Goal: Transaction & Acquisition: Purchase product/service

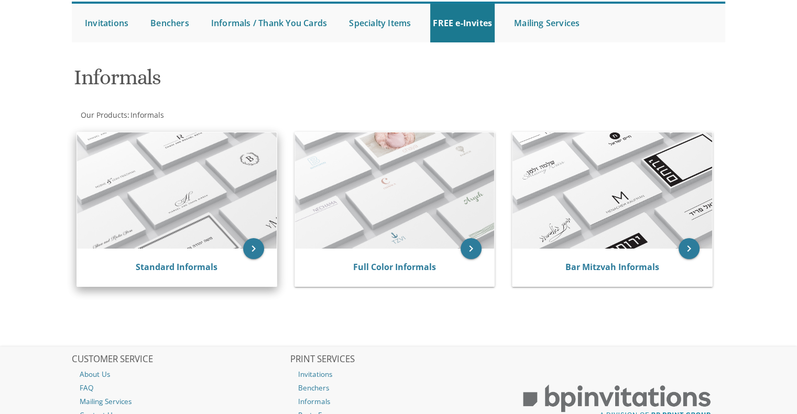
scroll to position [105, 0]
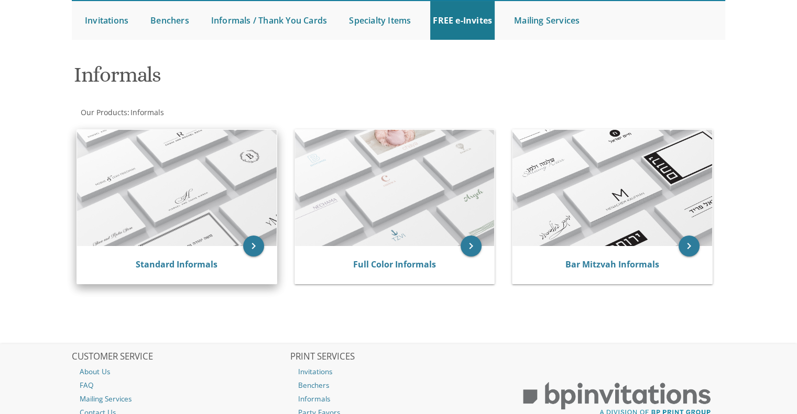
click at [176, 200] on img at bounding box center [177, 188] width 200 height 116
click at [256, 246] on icon "keyboard_arrow_right" at bounding box center [253, 246] width 21 height 21
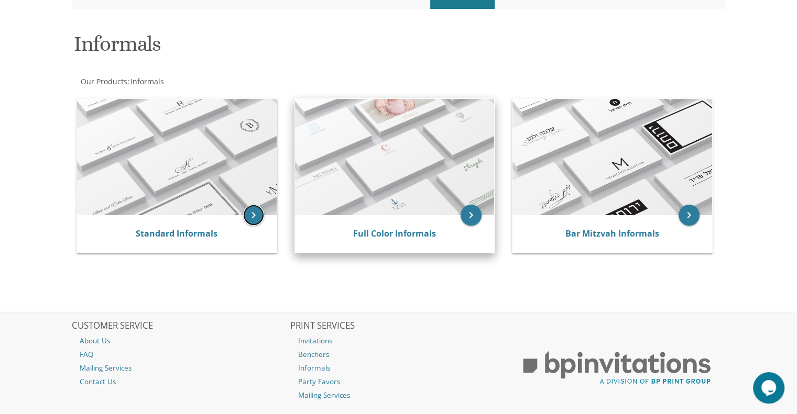
scroll to position [91, 0]
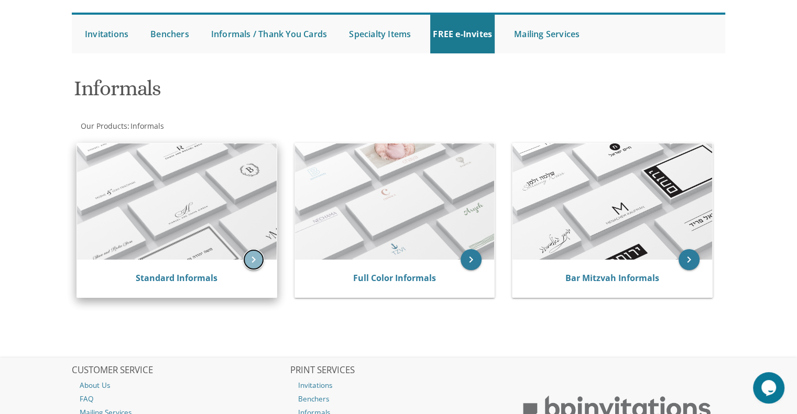
click at [251, 259] on icon "keyboard_arrow_right" at bounding box center [253, 259] width 21 height 21
click at [197, 215] on img at bounding box center [177, 202] width 200 height 116
click at [181, 194] on img at bounding box center [177, 202] width 200 height 116
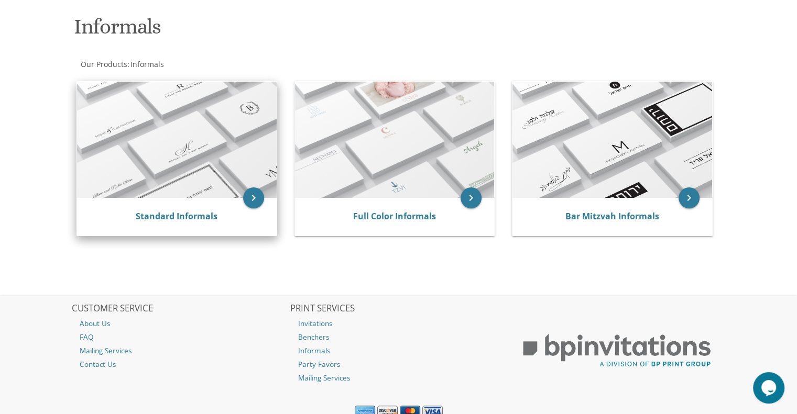
scroll to position [196, 0]
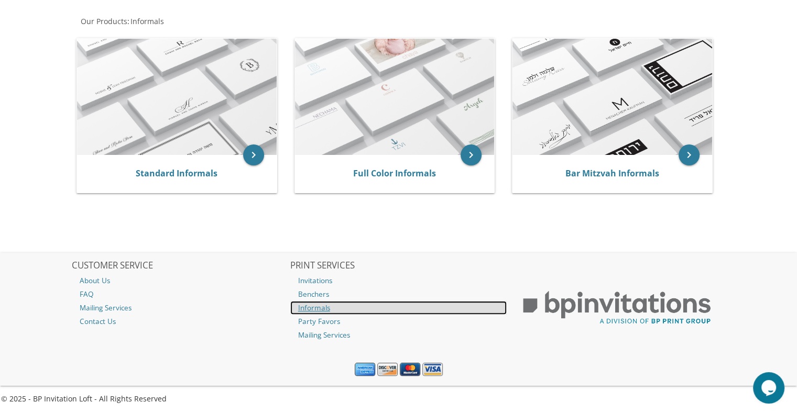
click at [305, 306] on link "Informals" at bounding box center [398, 308] width 217 height 14
click at [305, 305] on link "Informals" at bounding box center [398, 308] width 217 height 14
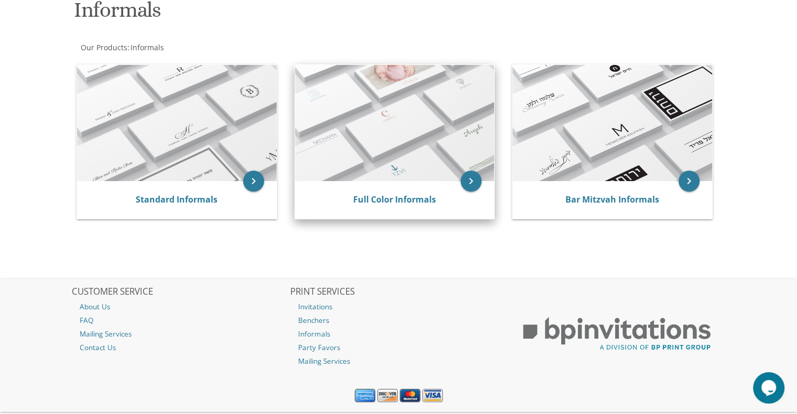
scroll to position [196, 0]
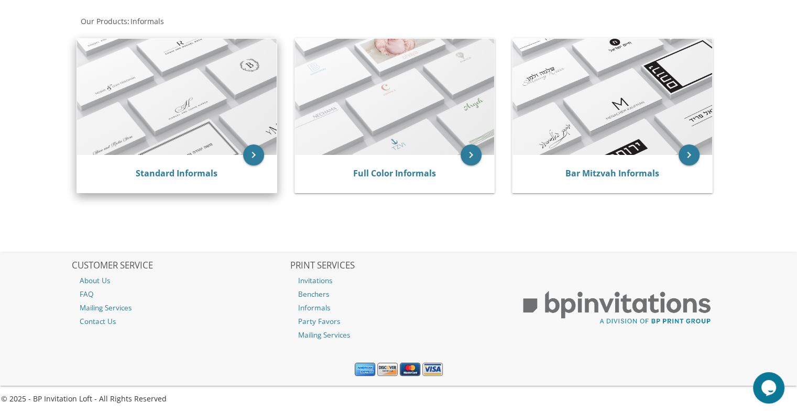
click at [232, 123] on img at bounding box center [177, 97] width 200 height 116
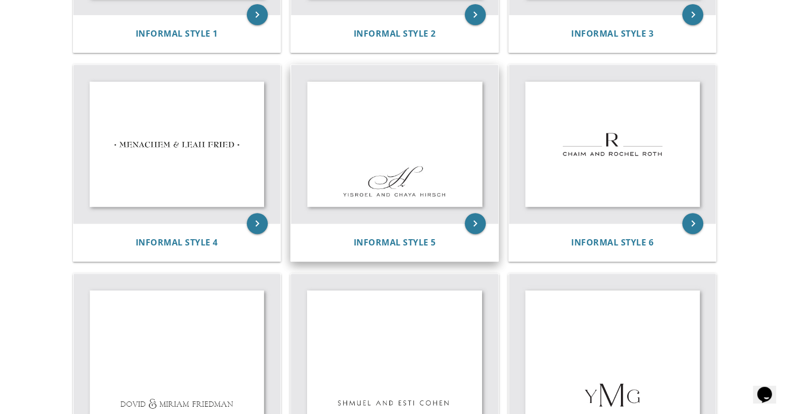
scroll to position [367, 0]
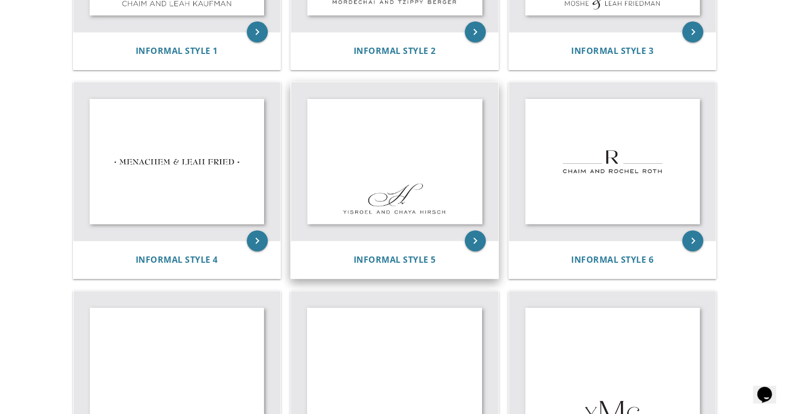
click at [369, 133] on img at bounding box center [394, 161] width 207 height 159
click at [475, 241] on icon "keyboard_arrow_right" at bounding box center [475, 240] width 21 height 21
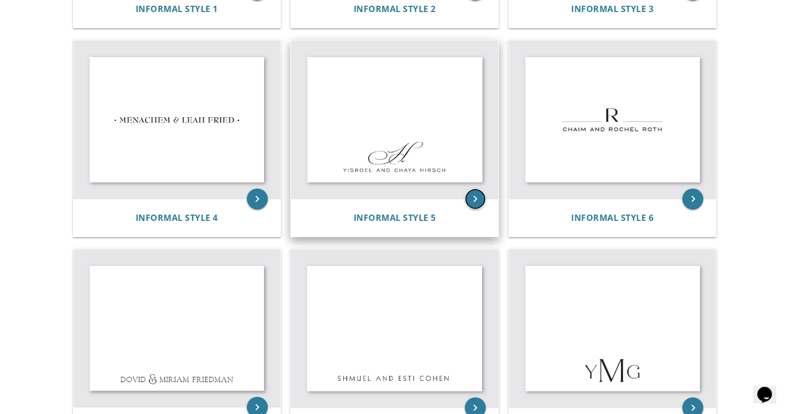
scroll to position [419, 0]
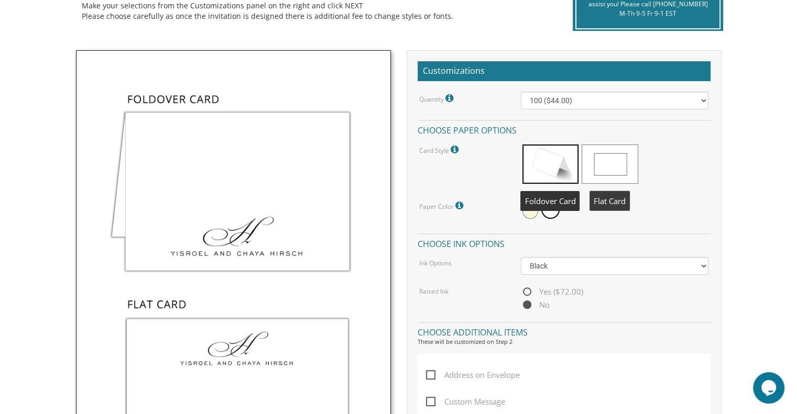
click at [604, 169] on span at bounding box center [609, 164] width 56 height 39
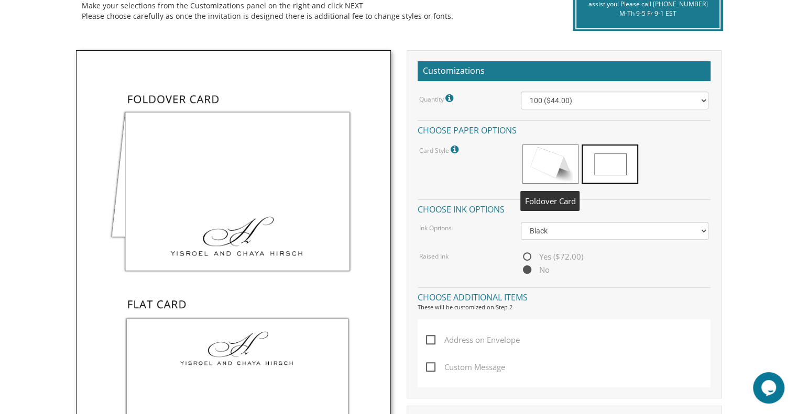
click at [556, 169] on span at bounding box center [550, 164] width 56 height 39
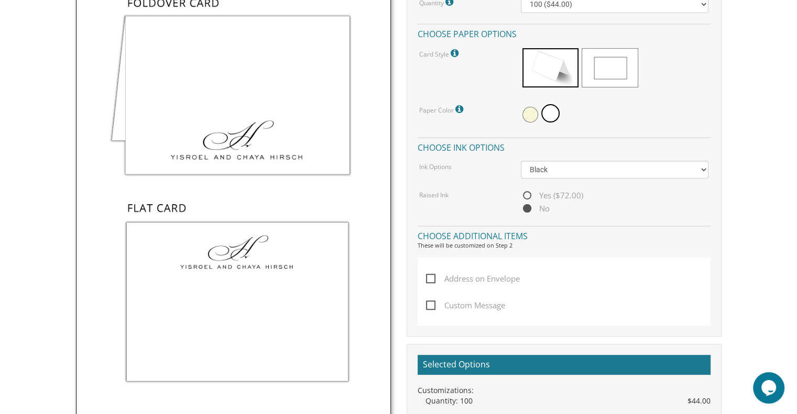
scroll to position [314, 0]
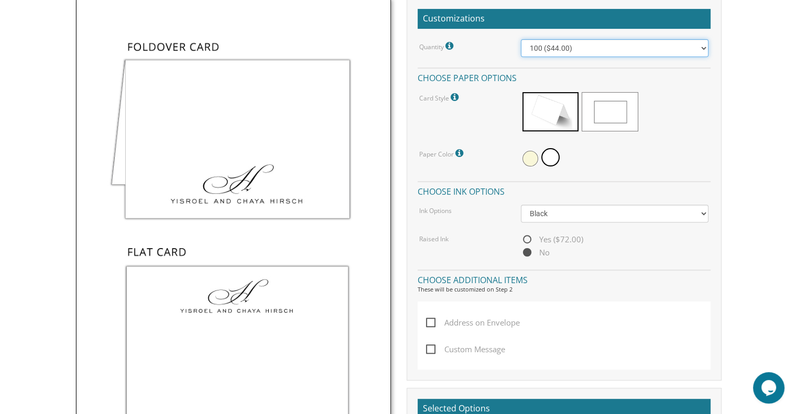
click at [592, 48] on select "100 ($44.00) 200 ($63.00) 300 ($82.00) 400 ($101.00) 500 ($120.00) 600 ($139.00…" at bounding box center [615, 48] width 188 height 18
click at [521, 39] on select "100 ($44.00) 200 ($63.00) 300 ($82.00) 400 ($101.00) 500 ($120.00) 600 ($139.00…" at bounding box center [615, 48] width 188 height 18
click at [553, 51] on select "100 ($44.00) 200 ($63.00) 300 ($82.00) 400 ($101.00) 500 ($120.00) 600 ($139.00…" at bounding box center [615, 48] width 188 height 18
select select "300"
click at [521, 39] on select "100 ($44.00) 200 ($63.00) 300 ($82.00) 400 ($101.00) 500 ($120.00) 600 ($139.00…" at bounding box center [615, 48] width 188 height 18
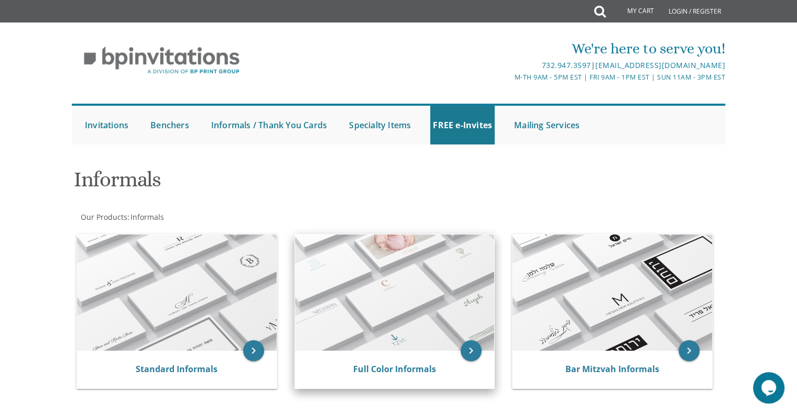
scroll to position [196, 0]
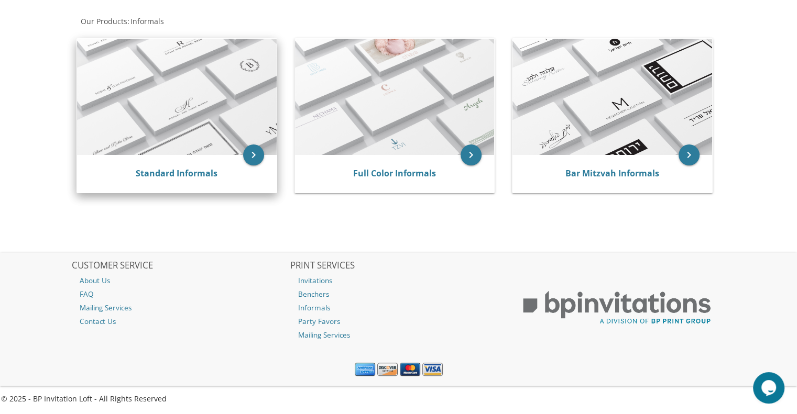
click at [195, 133] on img at bounding box center [177, 97] width 200 height 116
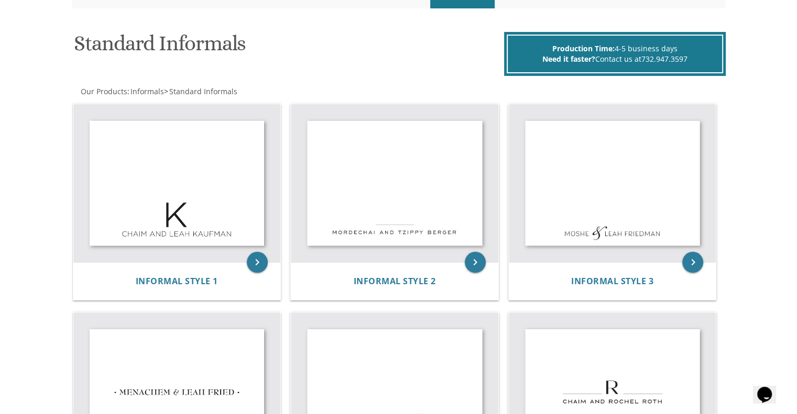
scroll to position [210, 0]
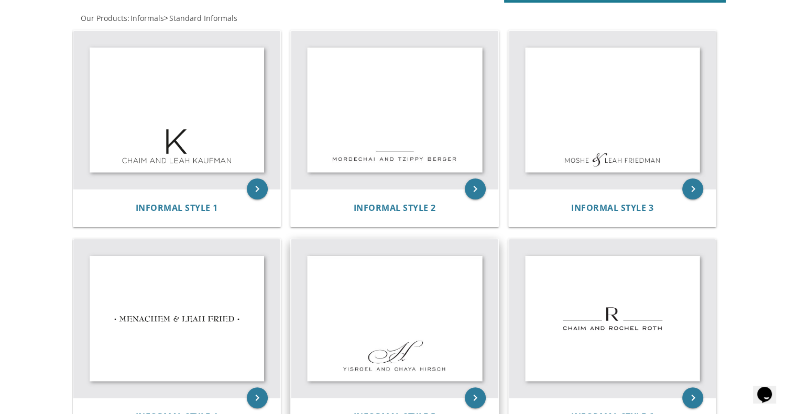
click at [392, 295] on img at bounding box center [394, 318] width 207 height 159
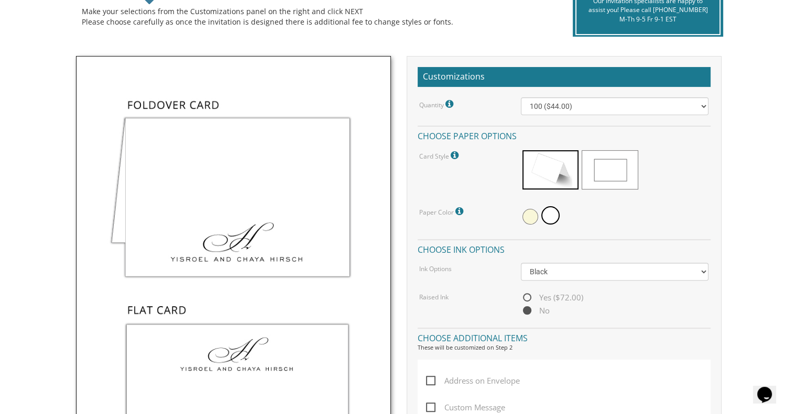
scroll to position [210, 0]
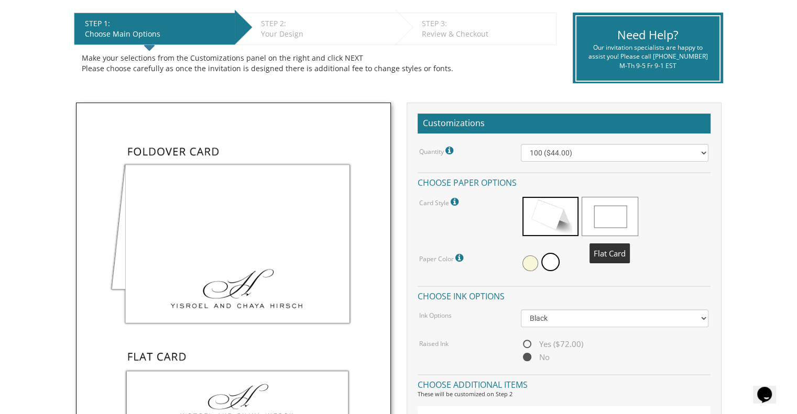
click at [638, 213] on div at bounding box center [615, 217] width 188 height 45
click at [616, 213] on span at bounding box center [609, 216] width 56 height 39
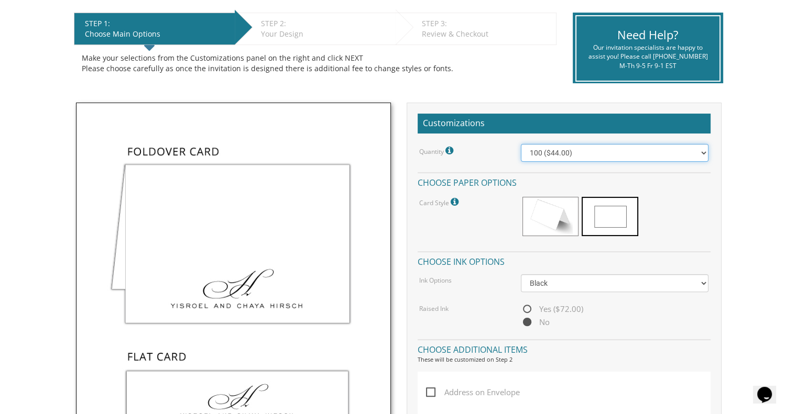
click at [575, 152] on select "100 ($44.00) 200 ($63.00) 300 ($82.00) 400 ($101.00) 500 ($120.00) 600 ($139.00…" at bounding box center [615, 153] width 188 height 18
click at [521, 144] on select "100 ($44.00) 200 ($63.00) 300 ($82.00) 400 ($101.00) 500 ($120.00) 600 ($139.00…" at bounding box center [615, 153] width 188 height 18
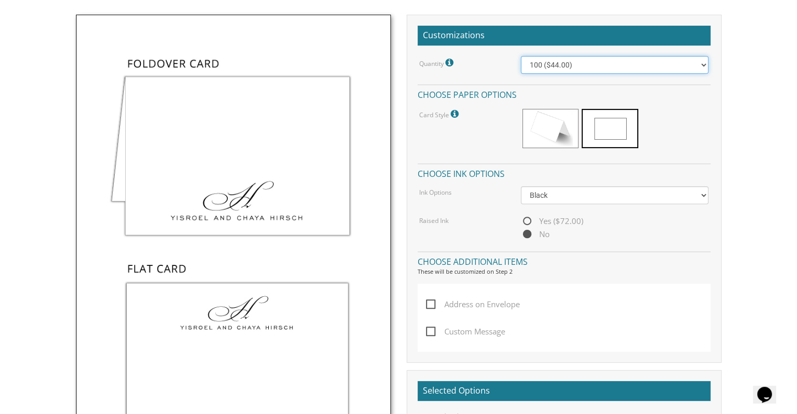
scroll to position [314, 0]
